Goal: Feedback & Contribution: Contribute content

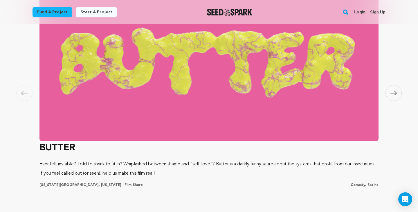
scroll to position [372, 0]
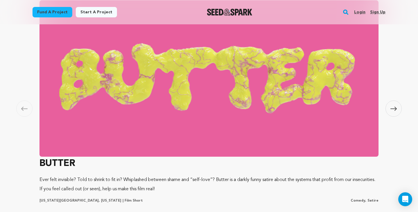
click at [389, 109] on span at bounding box center [394, 109] width 16 height 16
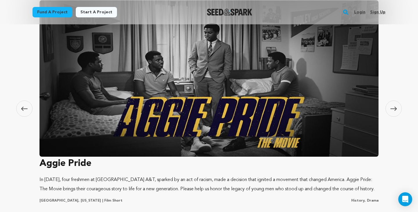
click at [389, 109] on span at bounding box center [394, 109] width 16 height 16
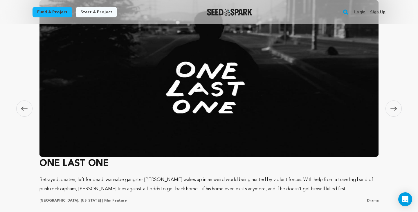
scroll to position [0, 107]
click at [391, 109] on icon at bounding box center [393, 109] width 6 height 4
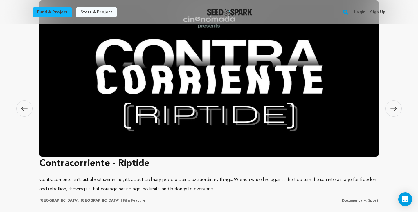
click at [391, 109] on icon at bounding box center [393, 109] width 6 height 4
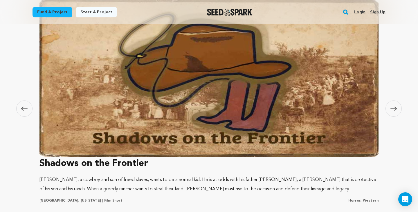
click at [391, 109] on icon at bounding box center [393, 109] width 6 height 4
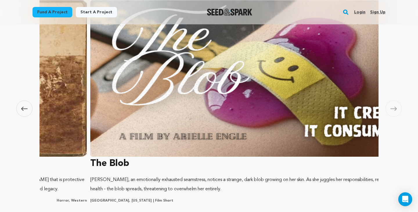
scroll to position [0, 1713]
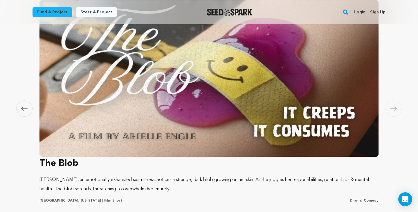
click at [391, 109] on icon at bounding box center [393, 109] width 6 height 4
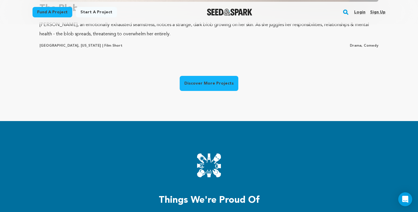
scroll to position [0, 0]
click at [209, 82] on link "Discover More Projects" at bounding box center [209, 83] width 59 height 15
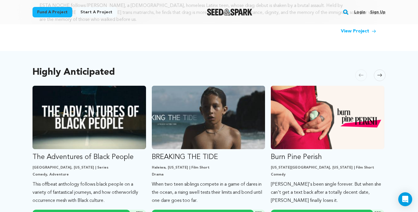
scroll to position [290, 0]
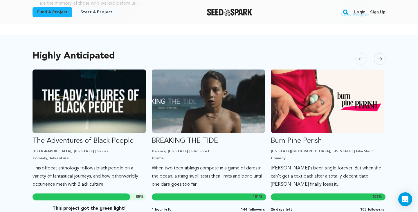
click at [381, 58] on icon at bounding box center [379, 59] width 5 height 3
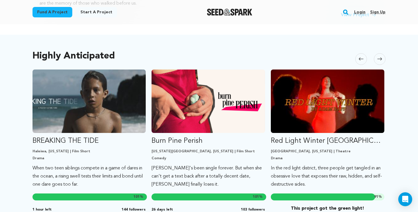
click at [381, 58] on icon at bounding box center [379, 59] width 5 height 3
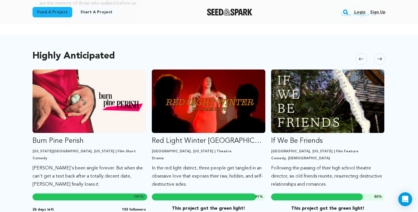
click at [381, 58] on icon at bounding box center [379, 59] width 5 height 3
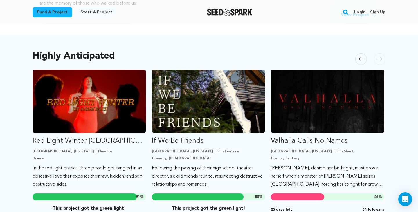
click at [359, 57] on icon at bounding box center [361, 59] width 5 height 4
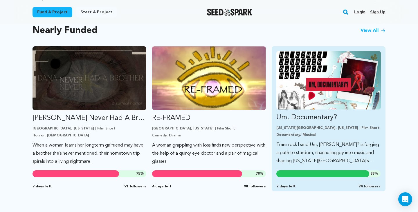
scroll to position [473, 0]
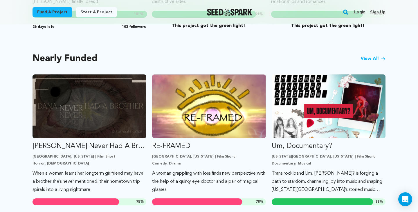
click at [374, 55] on div "Nearly Funded View All" at bounding box center [209, 59] width 353 height 8
click at [374, 56] on div "Nearly Funded View All" at bounding box center [209, 59] width 353 height 8
click at [375, 55] on link "View All" at bounding box center [373, 58] width 25 height 7
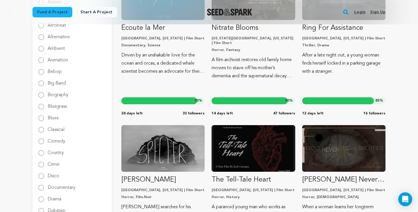
scroll to position [135, 0]
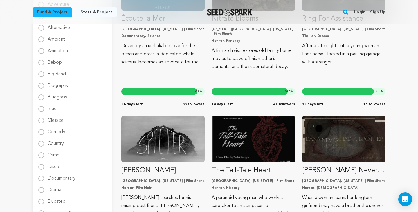
click at [42, 131] on input "Comedy" at bounding box center [41, 132] width 6 height 6
radio input "true"
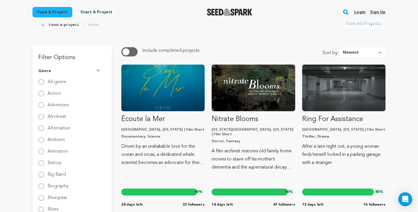
scroll to position [0, 0]
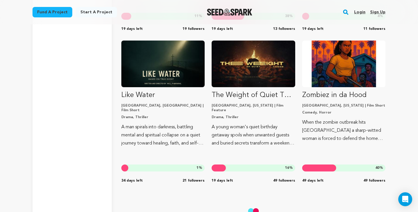
scroll to position [3050, 0]
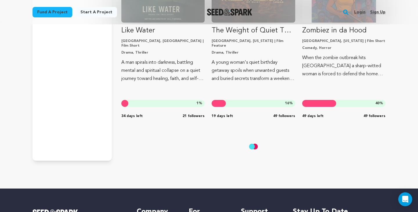
click at [347, 12] on rect "button" at bounding box center [345, 12] width 7 height 7
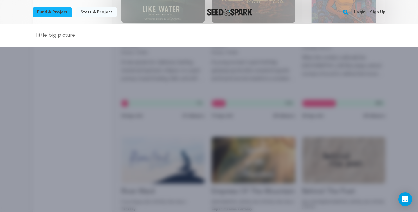
click at [93, 33] on input "little big picture" at bounding box center [209, 35] width 353 height 8
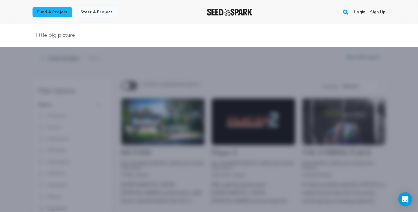
scroll to position [0, 0]
click at [78, 39] on input "little big picture" at bounding box center [209, 35] width 353 height 8
type input "little big picture"
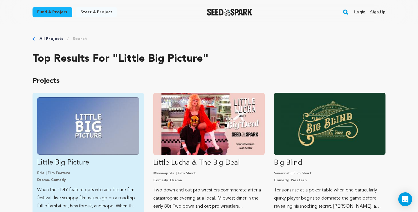
click at [95, 132] on img "Fund Little Big Picture" at bounding box center [88, 126] width 102 height 57
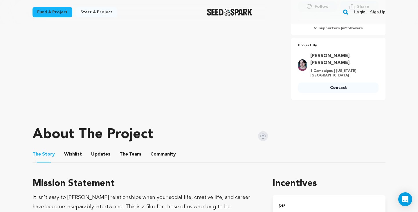
scroll to position [230, 0]
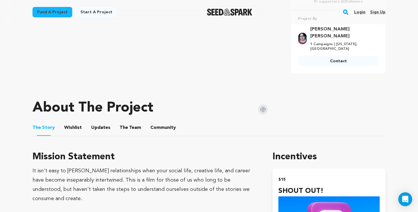
click at [103, 122] on button "Updates" at bounding box center [101, 129] width 14 height 14
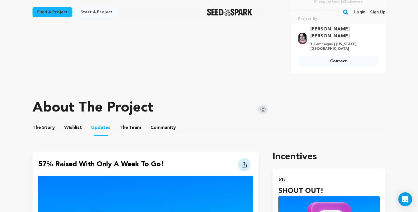
click at [145, 120] on ul "The Story The Story Wishlist Wishlist Updates Updates The Team The Team Communi…" at bounding box center [209, 128] width 353 height 17
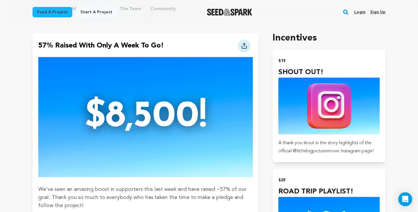
scroll to position [260, 0]
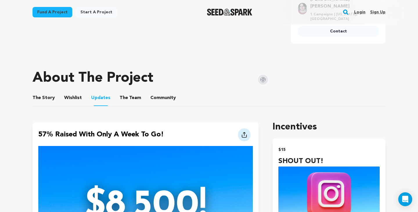
click at [156, 92] on button "Community" at bounding box center [163, 99] width 14 height 14
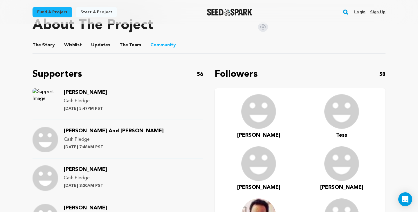
scroll to position [328, 0]
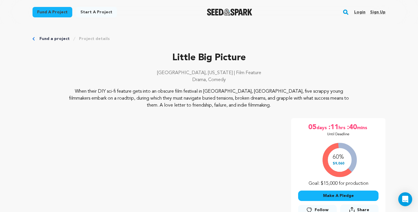
click at [357, 10] on link "Login" at bounding box center [359, 12] width 11 height 9
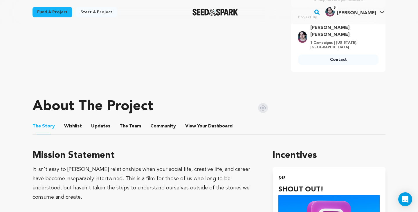
scroll to position [246, 0]
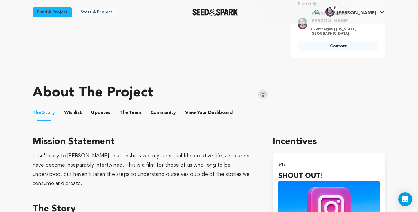
click at [94, 108] on button "Updates" at bounding box center [101, 114] width 14 height 14
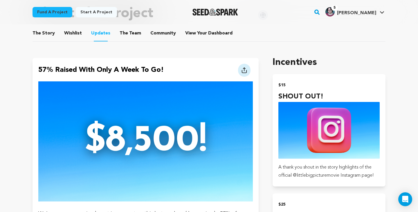
scroll to position [237, 0]
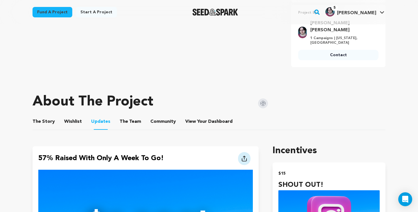
click at [48, 116] on button "The Story" at bounding box center [44, 123] width 14 height 14
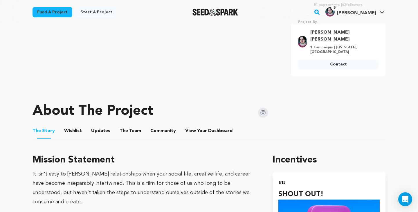
scroll to position [255, 0]
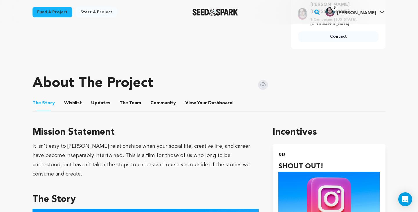
click at [104, 98] on button "Updates" at bounding box center [101, 105] width 14 height 14
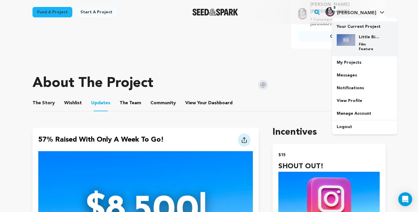
click at [359, 44] on p "Film Feature" at bounding box center [369, 46] width 21 height 9
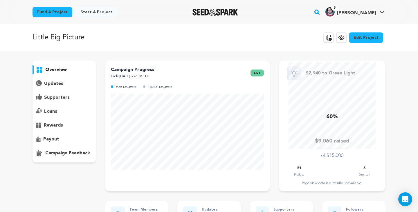
click at [53, 84] on p "updates" at bounding box center [53, 83] width 19 height 7
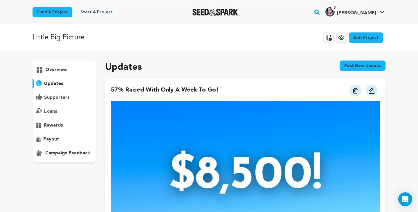
click at [363, 68] on button "Post new update" at bounding box center [363, 66] width 46 height 10
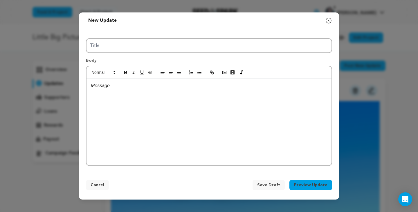
click at [142, 98] on div at bounding box center [209, 122] width 245 height 87
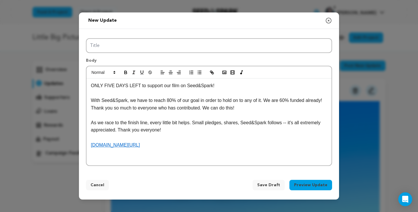
scroll to position [5, 0]
drag, startPoint x: 206, startPoint y: 147, endPoint x: 103, endPoint y: 134, distance: 103.3
click at [103, 134] on div "ONLY FIVE DAYS LEFT to support our film on Seed&Spark! With Seed&Spark, we have…" at bounding box center [209, 122] width 245 height 87
click at [91, 84] on div "ONLY FIVE DAYS LEFT to support our film on Seed&Spark! With Seed&Spark, we have…" at bounding box center [209, 122] width 245 height 87
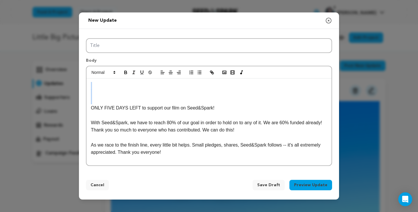
click at [94, 84] on p at bounding box center [209, 86] width 236 height 8
click at [99, 86] on p at bounding box center [209, 86] width 236 height 8
click at [225, 73] on polyline "button" at bounding box center [224, 72] width 2 height 1
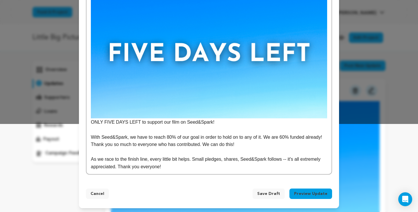
scroll to position [88, 0]
click at [91, 123] on div "ONLY FIVE DAYS LEFT to support our film on Seed&Spark! With Seed&Spark, we have…" at bounding box center [209, 79] width 245 height 192
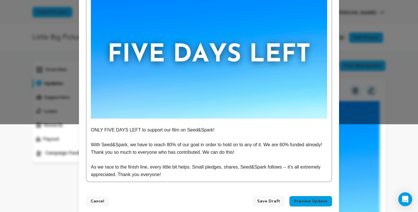
click at [140, 164] on p "As we race to the finish line, every little bit helps. Small pledges, shares, S…" at bounding box center [209, 171] width 236 height 15
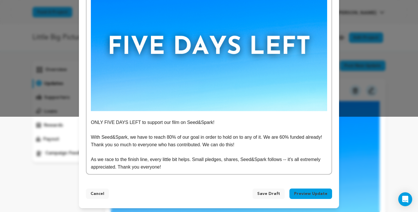
scroll to position [95, 0]
click at [176, 123] on p "ONLY FIVE DAYS LEFT to support our film on Seed&Spark!" at bounding box center [209, 123] width 236 height 8
click at [186, 139] on p "With Seed&Spark, we have to reach 80% of our goal in order to hold on to any of…" at bounding box center [209, 141] width 236 height 15
click at [201, 147] on p "With Seed&Spark, we have to reach 80% of our goal in order to hold on to any of…" at bounding box center [209, 141] width 236 height 15
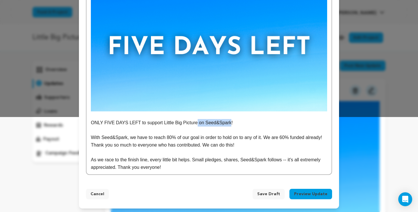
drag, startPoint x: 230, startPoint y: 122, endPoint x: 196, endPoint y: 122, distance: 34.8
click at [196, 122] on p "ONLY FIVE DAYS LEFT to support Little Big Picture on Seed&Spark!" at bounding box center [209, 123] width 236 height 8
click at [199, 127] on p at bounding box center [209, 131] width 236 height 8
click at [196, 144] on p "With Seed&Spark, we have to reach 80% of our goal in order to hold on to any of…" at bounding box center [209, 141] width 236 height 15
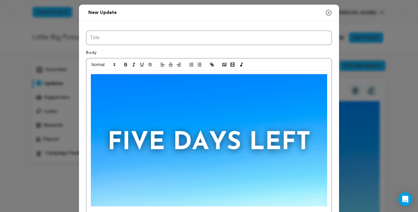
scroll to position [0, 0]
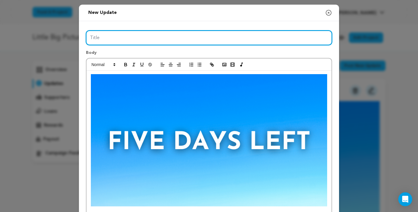
click at [120, 35] on input "Title" at bounding box center [209, 37] width 246 height 15
type input "Only Five Days Left"
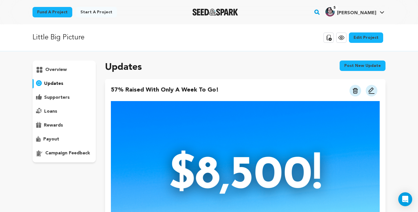
click at [369, 67] on button "Post new update" at bounding box center [363, 66] width 46 height 10
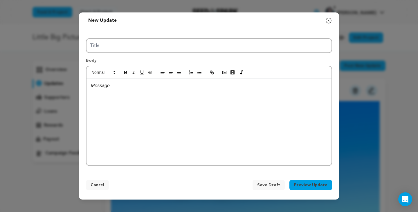
click at [325, 23] on div "New update Preview your update Close modal" at bounding box center [209, 20] width 260 height 17
click at [326, 23] on icon "button" at bounding box center [328, 20] width 7 height 7
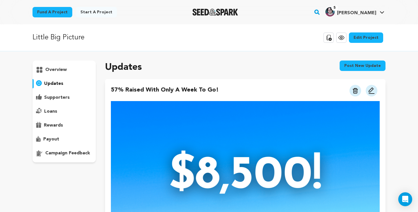
scroll to position [0, 0]
click at [366, 66] on button "Post new update" at bounding box center [363, 66] width 46 height 10
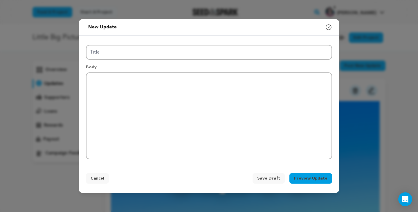
scroll to position [0, 0]
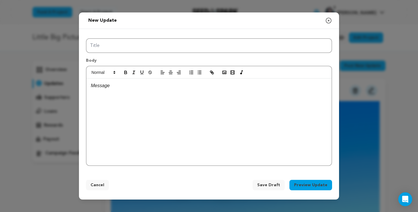
click at [164, 105] on div at bounding box center [209, 122] width 245 height 87
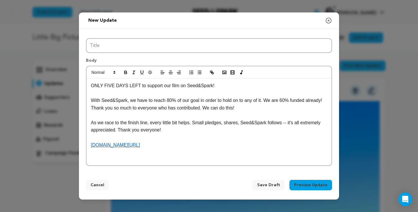
drag, startPoint x: 198, startPoint y: 147, endPoint x: 135, endPoint y: 134, distance: 64.7
click at [135, 134] on div "ONLY FIVE DAYS LEFT to support our film on Seed&Spark! With Seed&Spark, we have…" at bounding box center [209, 122] width 245 height 87
drag, startPoint x: 217, startPoint y: 84, endPoint x: 165, endPoint y: 84, distance: 52.3
click at [165, 84] on p "ONLY FIVE DAYS LEFT to support our film on Seed&Spark!" at bounding box center [209, 86] width 236 height 8
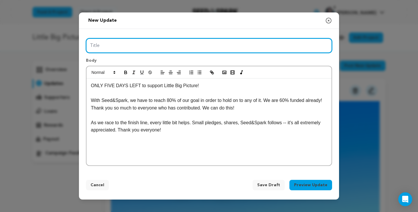
click at [106, 46] on input "Title" at bounding box center [209, 45] width 246 height 15
type input "Only Five Days Left!"
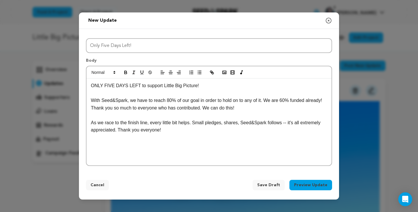
click at [91, 86] on p "ONLY FIVE DAYS LEFT to support Little Big Picture!" at bounding box center [209, 86] width 236 height 8
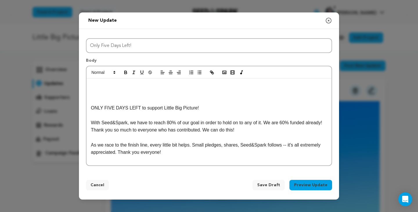
click at [102, 88] on p at bounding box center [209, 86] width 236 height 8
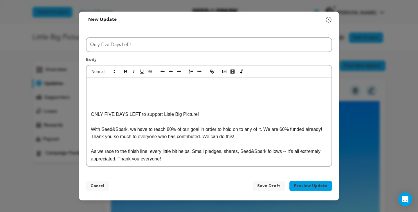
click at [102, 88] on p at bounding box center [209, 85] width 236 height 8
click at [223, 73] on rect "button" at bounding box center [224, 71] width 3 height 3
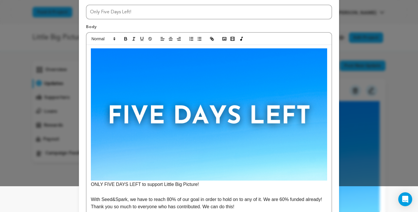
scroll to position [35, 0]
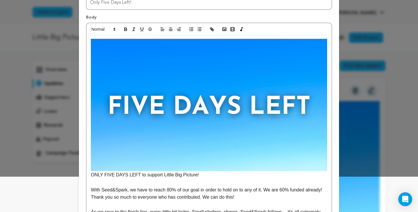
click at [93, 175] on p "ONLY FIVE DAYS LEFT to support Little Big Picture!" at bounding box center [209, 176] width 236 height 8
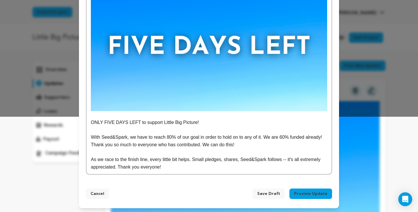
scroll to position [95, 0]
click at [194, 144] on p "With Seed&Spark, we have to reach 80% of our goal in order to hold on to any of…" at bounding box center [209, 141] width 236 height 15
click at [194, 138] on p "With Seed&Spark, we have to reach 80% of our goal in order to hold on to any of…" at bounding box center [209, 141] width 236 height 15
click at [193, 137] on p "With Seed&Spark, we have to reach 80% of our goal in order to hold on to any of…" at bounding box center [209, 141] width 236 height 15
click at [256, 149] on p at bounding box center [209, 153] width 236 height 8
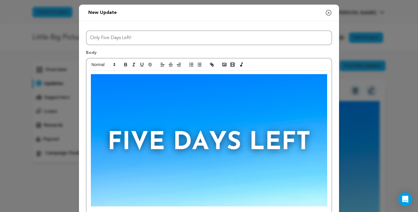
scroll to position [0, 0]
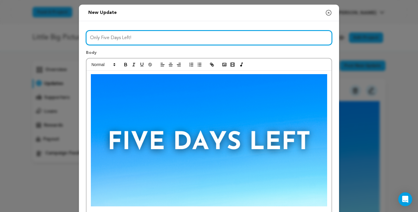
click at [134, 35] on input "Only Five Days Left!" at bounding box center [209, 37] width 246 height 15
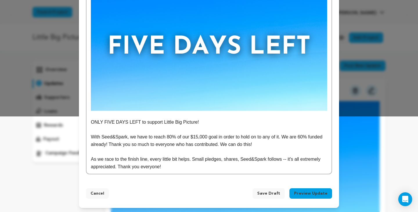
scroll to position [95, 0]
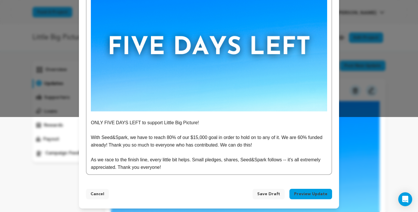
click at [307, 191] on button "Preview Update" at bounding box center [310, 194] width 43 height 10
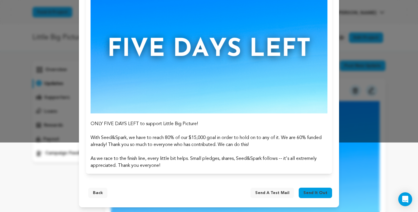
scroll to position [70, 0]
click at [103, 194] on button "Back" at bounding box center [97, 193] width 19 height 10
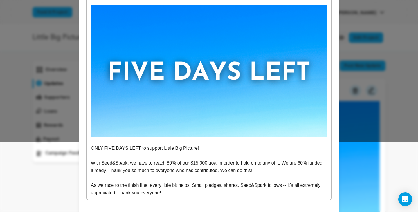
click at [91, 148] on div "ONLY FIVE DAYS LEFT to support Little Big Picture! With Seed&Spark, we have to …" at bounding box center [209, 100] width 245 height 199
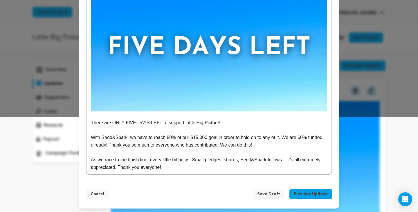
click at [317, 196] on button "Preview Update" at bounding box center [310, 194] width 43 height 10
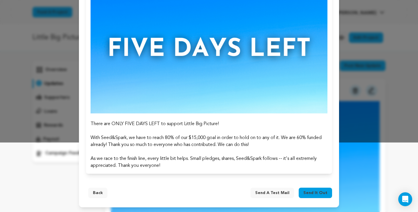
click at [321, 194] on span "Send it out" at bounding box center [315, 193] width 24 height 6
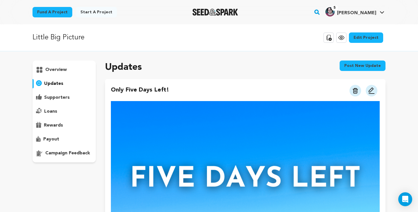
click at [64, 97] on p "supporters" at bounding box center [57, 97] width 26 height 7
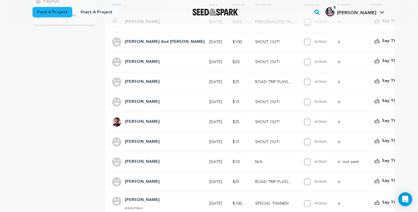
scroll to position [129, 0]
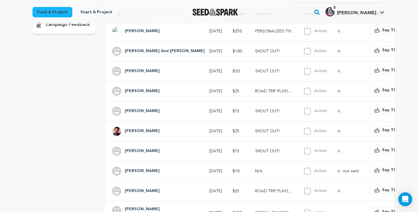
click at [130, 65] on td "[PERSON_NAME]" at bounding box center [153, 71] width 97 height 20
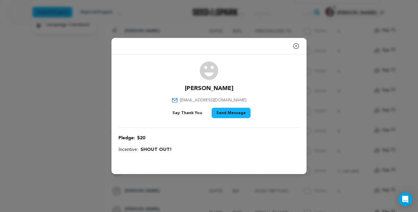
click at [297, 48] on icon "button" at bounding box center [296, 46] width 7 height 7
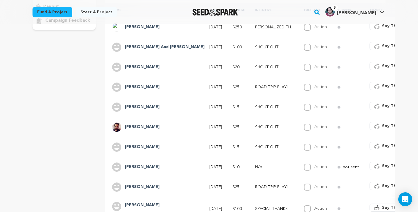
scroll to position [134, 0]
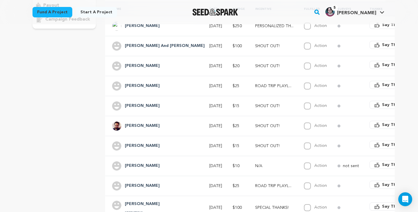
click at [123, 185] on div "Ian Lavin" at bounding box center [142, 186] width 42 height 9
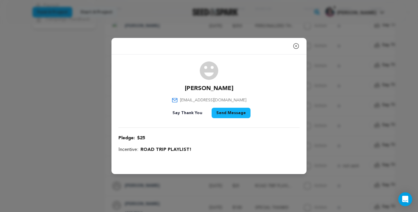
click at [295, 46] on icon "button" at bounding box center [296, 46] width 7 height 7
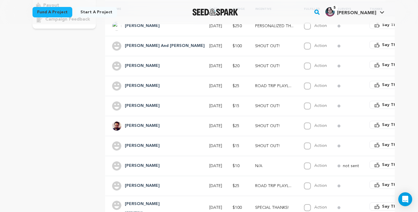
click at [121, 170] on div "Macy Boren" at bounding box center [142, 166] width 42 height 9
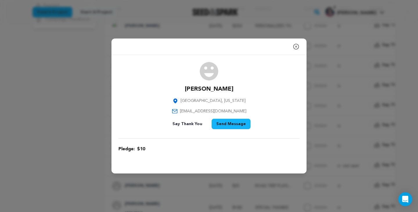
click at [105, 135] on div "Close modal Macy Boren Los Angeles, California macyfaithboren@gmail.com" at bounding box center [209, 106] width 418 height 212
click at [296, 47] on icon "button" at bounding box center [295, 46] width 5 height 5
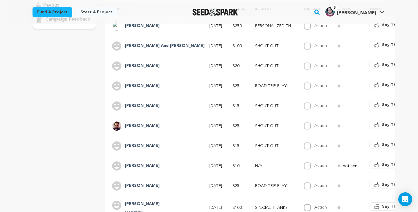
click at [130, 143] on h4 "[PERSON_NAME]" at bounding box center [142, 146] width 35 height 7
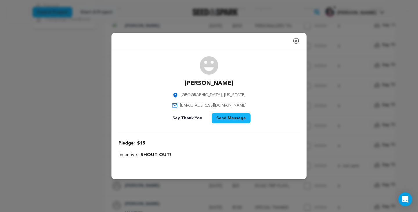
click at [297, 41] on icon "button" at bounding box center [296, 40] width 7 height 7
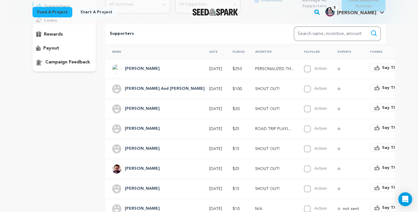
scroll to position [91, 0]
click at [130, 164] on td "[PERSON_NAME]" at bounding box center [153, 169] width 97 height 20
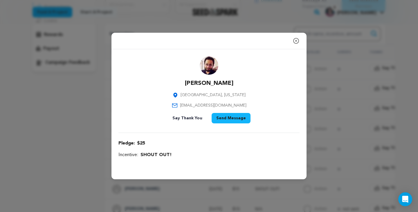
click at [206, 68] on img at bounding box center [209, 65] width 19 height 19
click at [211, 83] on p "[PERSON_NAME]" at bounding box center [209, 84] width 48 height 8
click at [298, 41] on icon "button" at bounding box center [296, 40] width 7 height 7
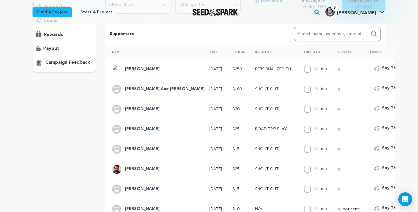
click at [129, 88] on h4 "Beth And Mike M..." at bounding box center [165, 89] width 80 height 7
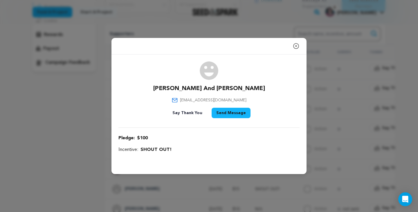
click at [85, 112] on div "Close modal Beth And Mike Melton bethmelton1@verizon.net $100" at bounding box center [209, 106] width 418 height 212
click at [298, 48] on icon "button" at bounding box center [295, 46] width 5 height 5
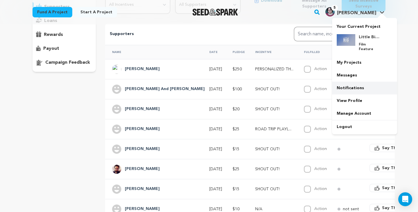
click at [356, 82] on link "Notifications" at bounding box center [364, 88] width 65 height 13
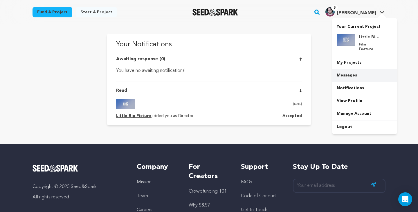
click at [354, 71] on link "Messages" at bounding box center [364, 75] width 65 height 13
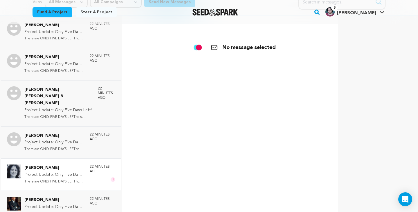
scroll to position [69, 0]
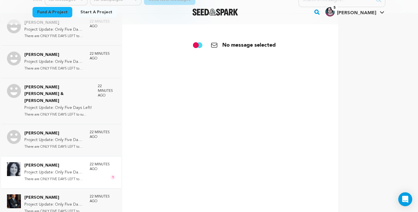
click at [56, 170] on p "Project Update: Only Five Days Left!" at bounding box center [54, 173] width 60 height 7
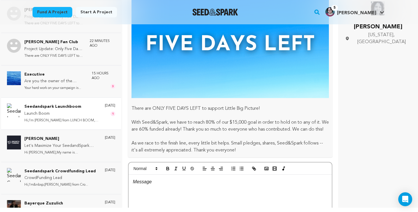
scroll to position [155, 0]
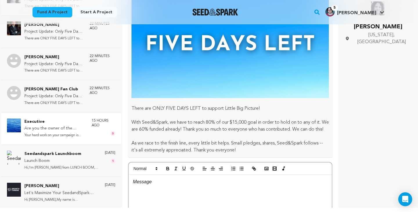
click at [70, 125] on p "Are you the owner of the campaign" at bounding box center [55, 128] width 62 height 7
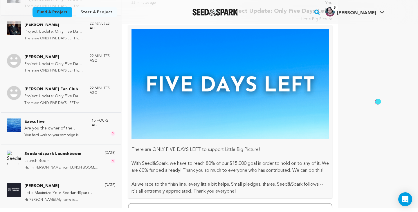
scroll to position [81, 0]
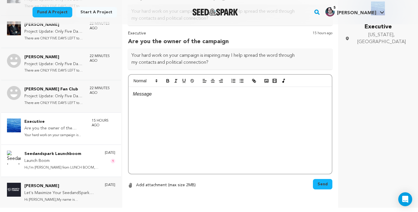
click at [79, 151] on p "Seedandspark Launchboom" at bounding box center [61, 154] width 75 height 7
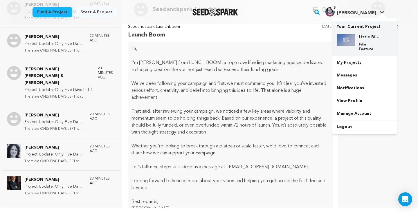
scroll to position [0, 0]
click at [349, 30] on div "Little Big Picture Film Feature" at bounding box center [365, 43] width 56 height 27
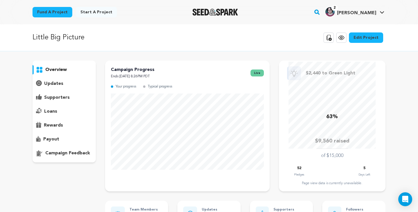
click at [388, 101] on div "overview" at bounding box center [209, 216] width 372 height 310
click at [63, 85] on div "updates" at bounding box center [64, 83] width 63 height 9
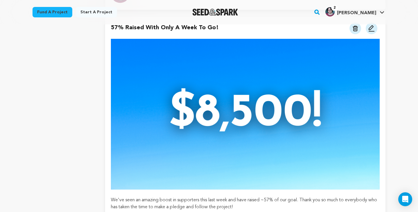
scroll to position [0, 0]
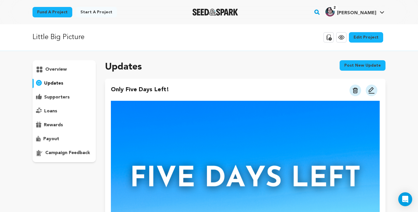
click at [57, 99] on p "supporters" at bounding box center [57, 97] width 26 height 7
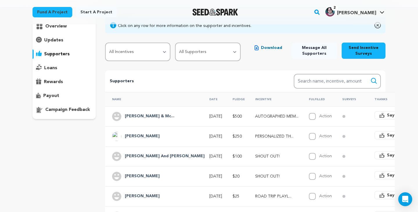
scroll to position [62, 0]
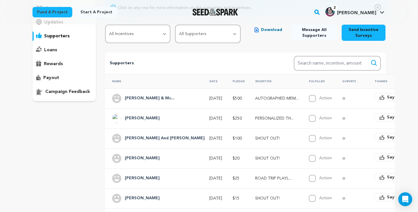
click at [133, 99] on h4 "[PERSON_NAME] & Mc..." at bounding box center [150, 98] width 50 height 7
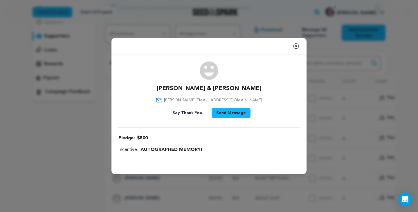
click at [296, 47] on icon "button" at bounding box center [296, 46] width 7 height 7
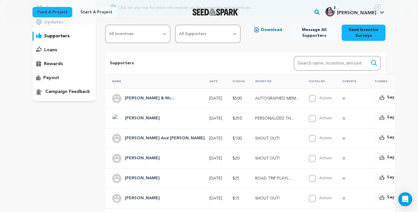
click at [347, 0] on div at bounding box center [371, 2] width 93 height 5
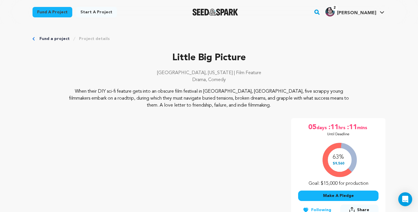
click at [320, 98] on p "When their DIY sci-fi feature gets into an obscure film festival in [GEOGRAPHIC…" at bounding box center [209, 98] width 282 height 21
click at [320, 98] on p "When their DIY sci-fi feature gets into an obscure film festival in Erie, PA, f…" at bounding box center [209, 98] width 282 height 21
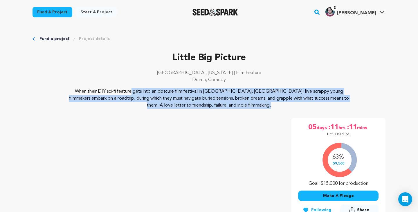
click at [320, 98] on p "When their DIY sci-fi feature gets into an obscure film festival in Erie, PA, f…" at bounding box center [209, 98] width 282 height 21
click at [315, 91] on p "When their DIY sci-fi feature gets into an obscure film festival in Erie, PA, f…" at bounding box center [209, 98] width 282 height 21
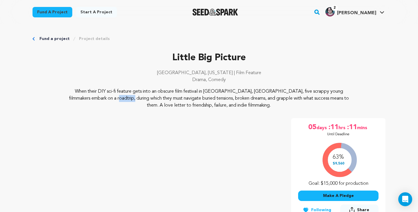
click at [315, 91] on p "When their DIY sci-fi feature gets into an obscure film festival in Erie, PA, f…" at bounding box center [209, 98] width 282 height 21
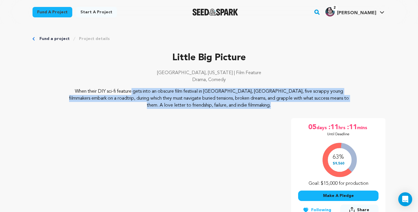
click at [315, 91] on p "When their DIY sci-fi feature gets into an obscure film festival in Erie, PA, f…" at bounding box center [209, 98] width 282 height 21
click at [316, 93] on p "When their DIY sci-fi feature gets into an obscure film festival in [GEOGRAPHIC…" at bounding box center [209, 98] width 282 height 21
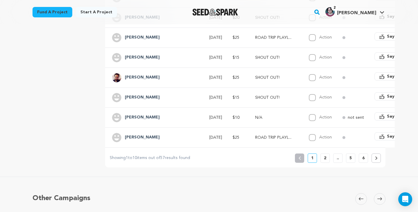
scroll to position [205, 0]
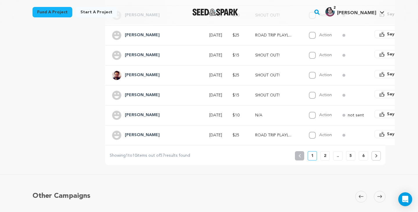
click at [122, 134] on div "[PERSON_NAME]" at bounding box center [142, 135] width 42 height 9
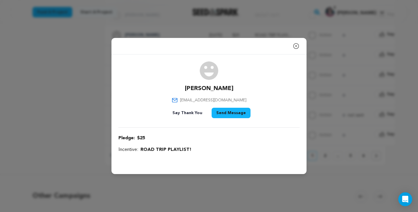
click at [296, 44] on icon "button" at bounding box center [295, 46] width 5 height 5
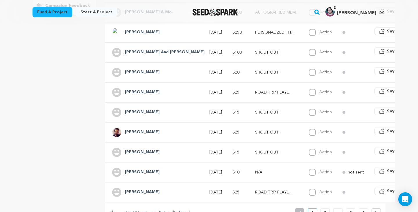
scroll to position [147, 0]
click at [114, 49] on img at bounding box center [116, 52] width 9 height 9
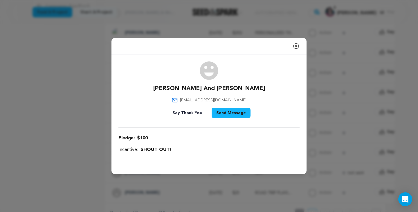
click at [300, 46] on div "Close modal" at bounding box center [208, 46] width 195 height 17
click at [291, 49] on div "Close modal" at bounding box center [208, 46] width 195 height 17
click at [293, 48] on icon "button" at bounding box center [296, 46] width 7 height 7
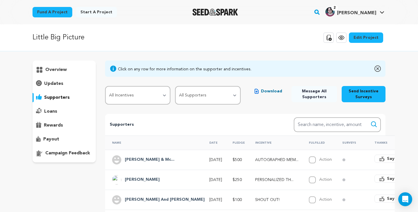
scroll to position [0, 0]
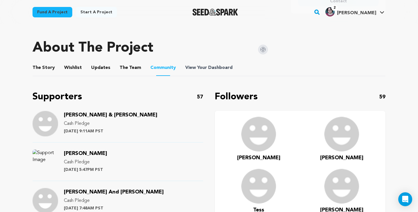
scroll to position [334, 0]
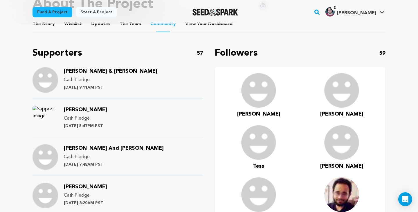
click at [256, 89] on img at bounding box center [258, 90] width 35 height 35
click at [260, 110] on link "[PERSON_NAME]" at bounding box center [258, 114] width 43 height 8
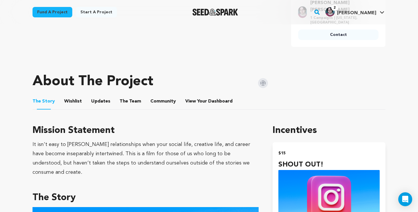
scroll to position [269, 0]
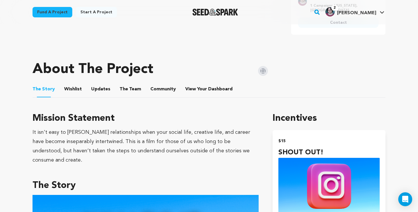
click at [161, 84] on button "Community" at bounding box center [163, 91] width 14 height 14
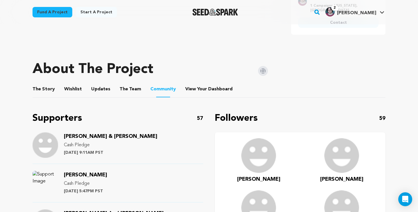
click at [341, 177] on span "[PERSON_NAME]" at bounding box center [341, 179] width 43 height 5
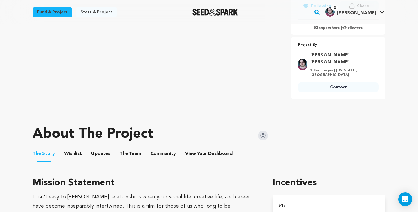
scroll to position [262, 0]
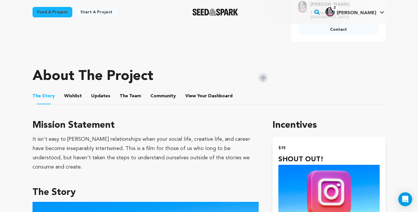
click at [156, 91] on button "Community" at bounding box center [163, 98] width 14 height 14
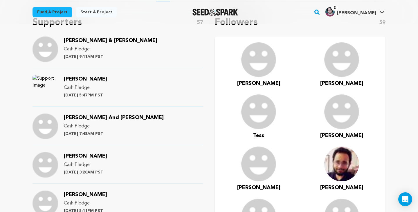
scroll to position [390, 0]
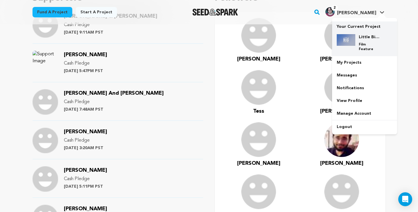
click at [347, 34] on div "Little Big Picture Film Feature" at bounding box center [365, 43] width 56 height 27
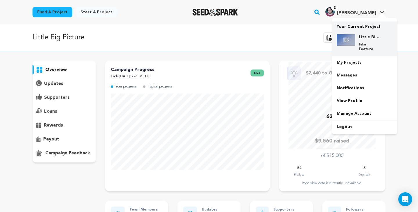
click at [352, 26] on p "Your Current Project" at bounding box center [365, 25] width 56 height 8
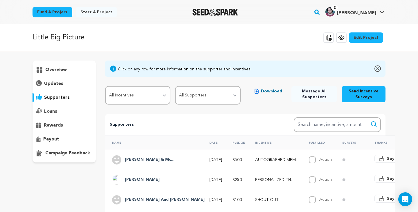
click at [123, 159] on div "[PERSON_NAME] & Mc..." at bounding box center [149, 160] width 57 height 9
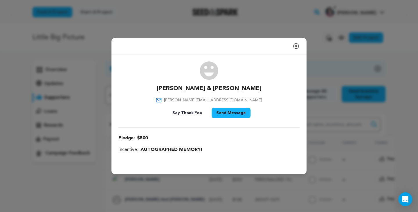
click at [296, 47] on icon "button" at bounding box center [295, 46] width 5 height 5
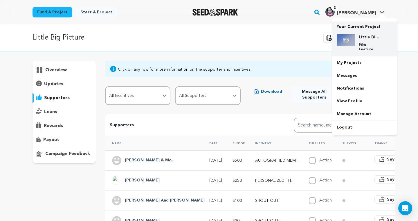
click at [350, 26] on p "Your Current Project" at bounding box center [365, 25] width 56 height 8
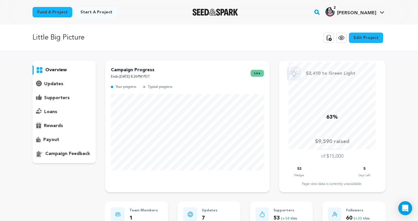
click at [55, 100] on p "supporters" at bounding box center [57, 97] width 26 height 7
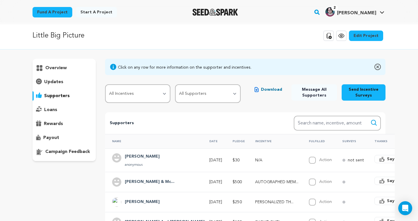
scroll to position [3, 0]
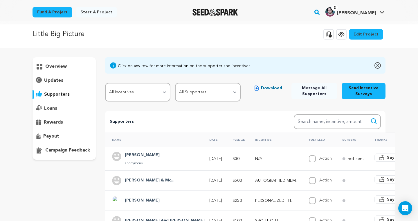
click at [173, 121] on p "Supporters" at bounding box center [192, 121] width 165 height 7
click at [156, 119] on p "Supporters" at bounding box center [192, 121] width 165 height 7
click at [63, 67] on p "overview" at bounding box center [55, 66] width 21 height 7
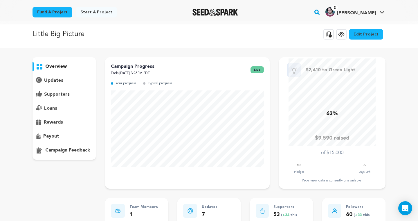
click at [63, 96] on p "supporters" at bounding box center [57, 94] width 26 height 7
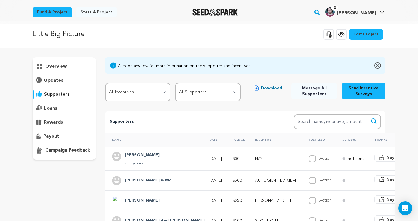
click at [134, 48] on div "Little Big Picture Copy public preview link View project Edit Project View more…" at bounding box center [209, 34] width 418 height 27
click at [151, 65] on div "Click on any row for more information on the supporter and incentives." at bounding box center [185, 66] width 134 height 6
click at [170, 58] on div "Click on any row for more information on the supporter and incentives." at bounding box center [245, 65] width 280 height 16
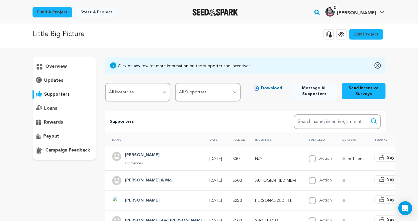
click at [170, 65] on div "Click on any row for more information on the supporter and incentives." at bounding box center [185, 66] width 134 height 6
click at [183, 59] on div "Click on any row for more information on the supporter and incentives." at bounding box center [245, 65] width 280 height 16
click at [180, 64] on div "Click on any row for more information on the supporter and incentives." at bounding box center [185, 66] width 134 height 6
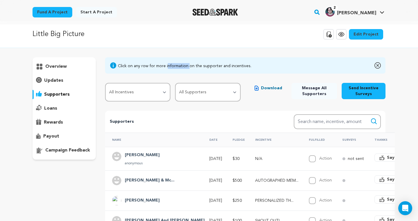
click at [180, 64] on div "Click on any row for more information on the supporter and incentives." at bounding box center [185, 66] width 134 height 6
click at [154, 44] on div "Little Big Picture Copy public preview link View project Edit Project View more…" at bounding box center [209, 34] width 418 height 27
click at [135, 158] on h4 "[PERSON_NAME]" at bounding box center [142, 155] width 35 height 7
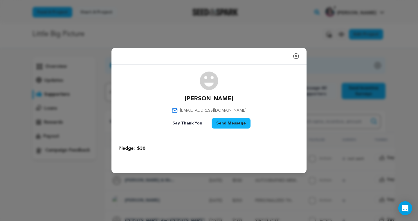
click at [203, 110] on span "knmalive@gmail.com" at bounding box center [213, 110] width 66 height 6
click at [298, 55] on icon "button" at bounding box center [296, 56] width 7 height 7
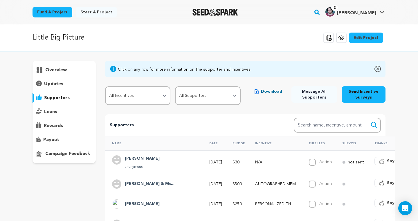
click at [65, 72] on p "overview" at bounding box center [55, 69] width 21 height 7
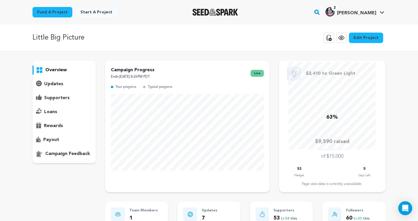
click at [392, 84] on div "overview" at bounding box center [209, 216] width 372 height 310
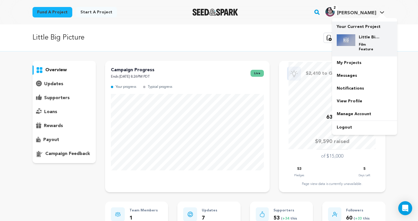
click at [354, 24] on p "Your Current Project" at bounding box center [365, 25] width 56 height 8
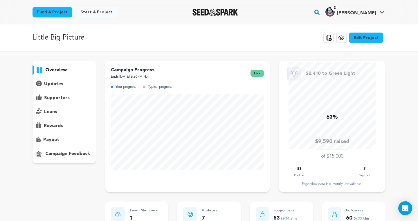
click at [61, 95] on p "supporters" at bounding box center [57, 97] width 26 height 7
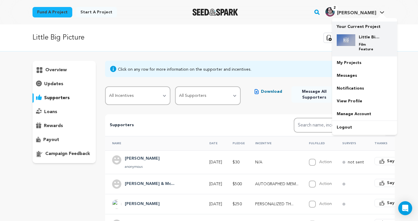
click at [350, 34] on img at bounding box center [346, 40] width 19 height 12
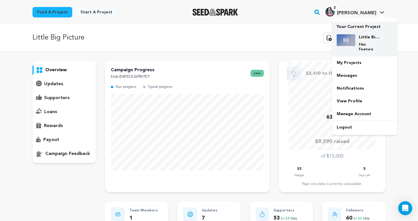
click at [370, 41] on div "Little Big Picture Film Feature" at bounding box center [369, 42] width 28 height 17
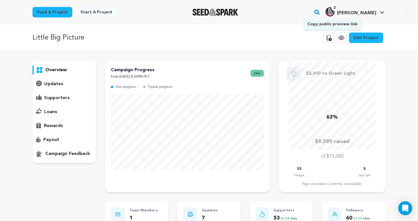
click at [330, 38] on icon at bounding box center [329, 38] width 5 height 6
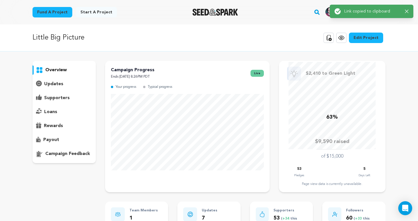
click at [343, 38] on icon at bounding box center [341, 37] width 7 height 7
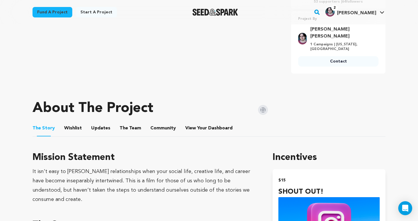
scroll to position [257, 0]
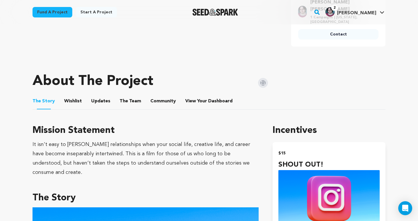
click at [162, 101] on button "Community" at bounding box center [163, 102] width 14 height 14
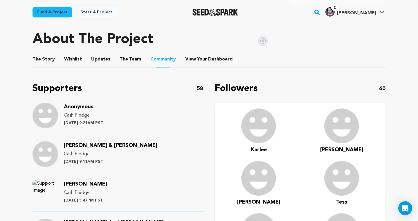
scroll to position [309, 0]
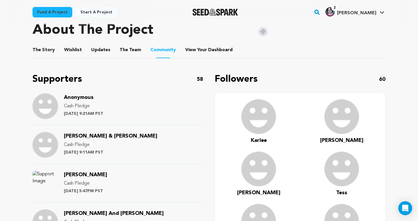
click at [258, 138] on span "Karlee" at bounding box center [259, 140] width 16 height 5
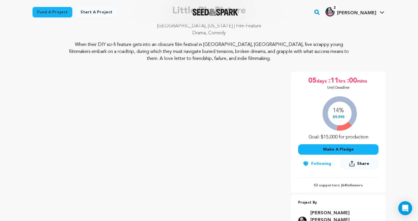
scroll to position [276, 0]
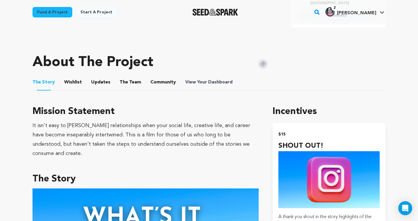
click at [212, 79] on span "Dashboard" at bounding box center [220, 82] width 24 height 7
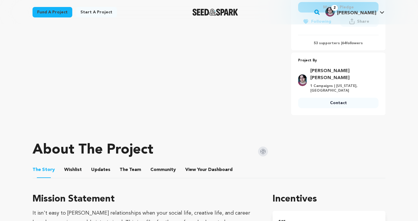
scroll to position [189, 0]
click at [157, 164] on button "Community" at bounding box center [163, 171] width 14 height 14
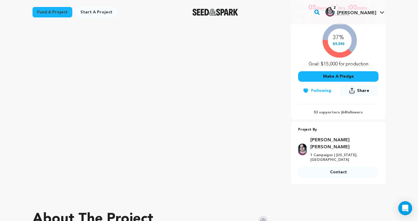
scroll to position [268, 0]
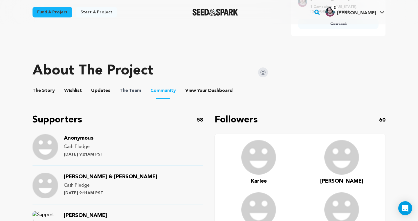
click at [134, 87] on span "The Team" at bounding box center [130, 90] width 21 height 7
click at [126, 85] on button "The Team" at bounding box center [130, 92] width 14 height 14
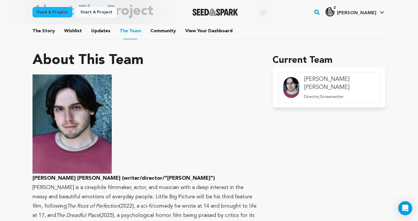
scroll to position [230, 0]
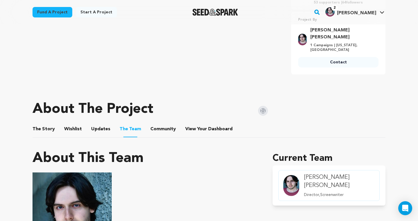
click at [160, 123] on button "Community" at bounding box center [163, 130] width 14 height 14
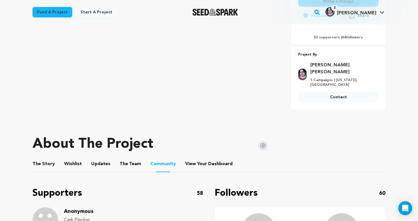
scroll to position [193, 0]
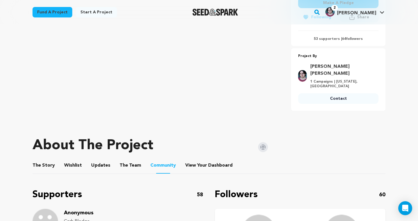
click at [42, 159] on button "The Story" at bounding box center [44, 166] width 14 height 14
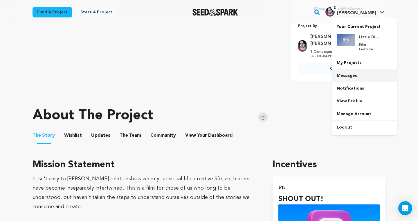
scroll to position [232, 0]
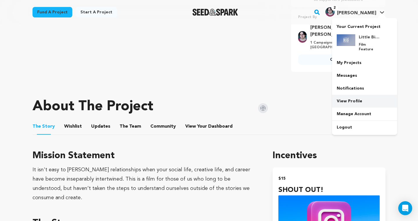
click at [354, 95] on link "View Profile" at bounding box center [364, 101] width 65 height 13
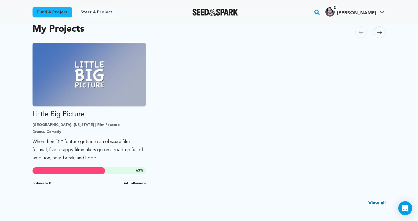
scroll to position [124, 0]
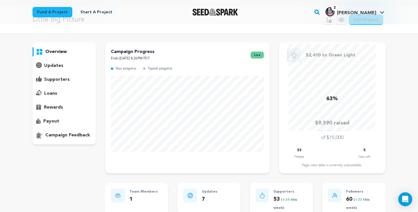
scroll to position [21, 0]
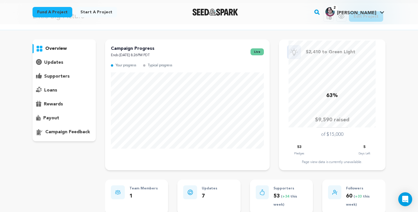
click at [54, 76] on p "supporters" at bounding box center [57, 76] width 26 height 7
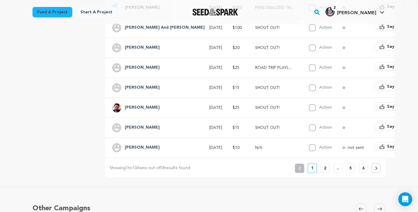
scroll to position [258, 0]
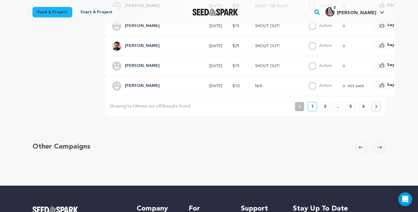
click at [364, 106] on p "6" at bounding box center [363, 107] width 2 height 6
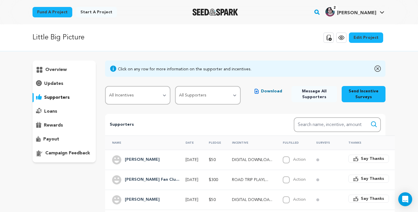
scroll to position [0, 0]
click at [143, 39] on div "Little Big Picture Copy public preview link View project Edit Project View more…" at bounding box center [209, 37] width 353 height 15
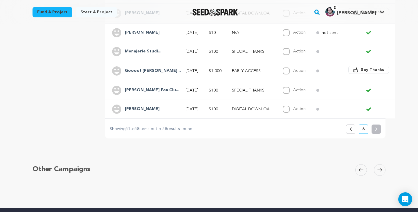
scroll to position [203, 0]
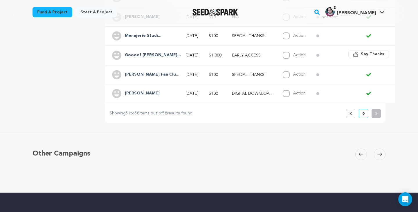
click at [350, 110] on button "Previous" at bounding box center [350, 113] width 9 height 9
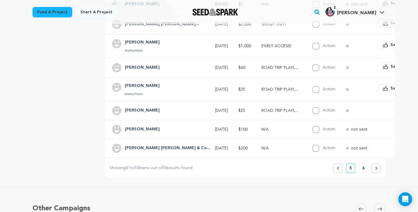
click at [371, 114] on td at bounding box center [396, 110] width 51 height 19
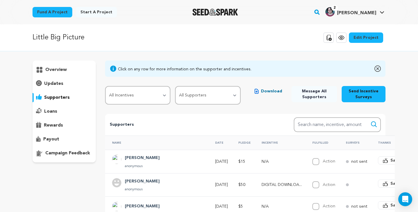
click at [236, 123] on p "Supporters" at bounding box center [192, 125] width 165 height 7
click at [52, 68] on p "overview" at bounding box center [55, 69] width 21 height 7
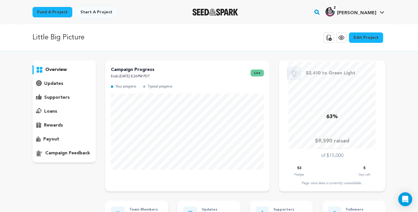
click at [194, 50] on div "Little Big Picture Copy public preview link View project Edit Project View more…" at bounding box center [209, 37] width 418 height 27
click at [163, 43] on div "Little Big Picture Copy public preview link View project Edit Project View more…" at bounding box center [209, 37] width 353 height 15
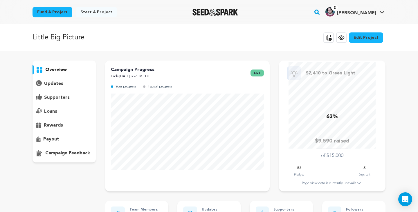
click at [163, 43] on div "Little Big Picture Copy public preview link View project Edit Project View more…" at bounding box center [209, 37] width 353 height 15
click at [164, 46] on div "Little Big Picture Copy public preview link View project Edit Project View more…" at bounding box center [209, 37] width 418 height 27
click at [179, 41] on div "Little Big Picture Copy public preview link View project Edit Project View more…" at bounding box center [209, 37] width 353 height 15
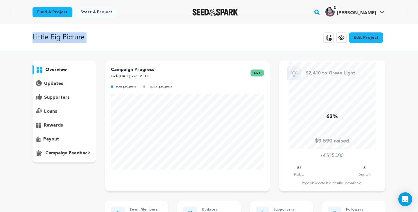
click at [179, 41] on div "Little Big Picture Copy public preview link View project Edit Project View more…" at bounding box center [209, 37] width 353 height 15
click at [163, 35] on div "Little Big Picture Copy public preview link View project Edit Project View more…" at bounding box center [209, 37] width 353 height 15
click at [153, 43] on div "Little Big Picture Copy public preview link View project Edit Project View more…" at bounding box center [209, 37] width 353 height 15
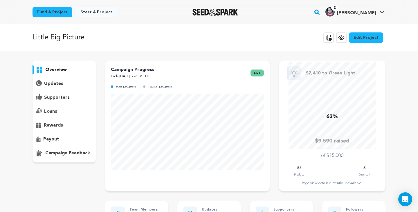
click at [54, 86] on p "updates" at bounding box center [53, 83] width 19 height 7
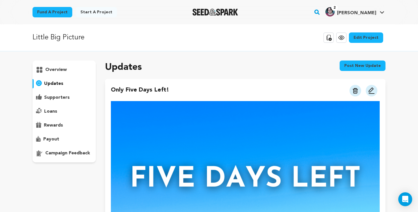
click at [61, 73] on div "overview" at bounding box center [64, 69] width 63 height 9
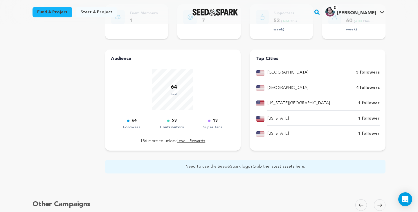
scroll to position [221, 0]
